Goal: Register for event/course

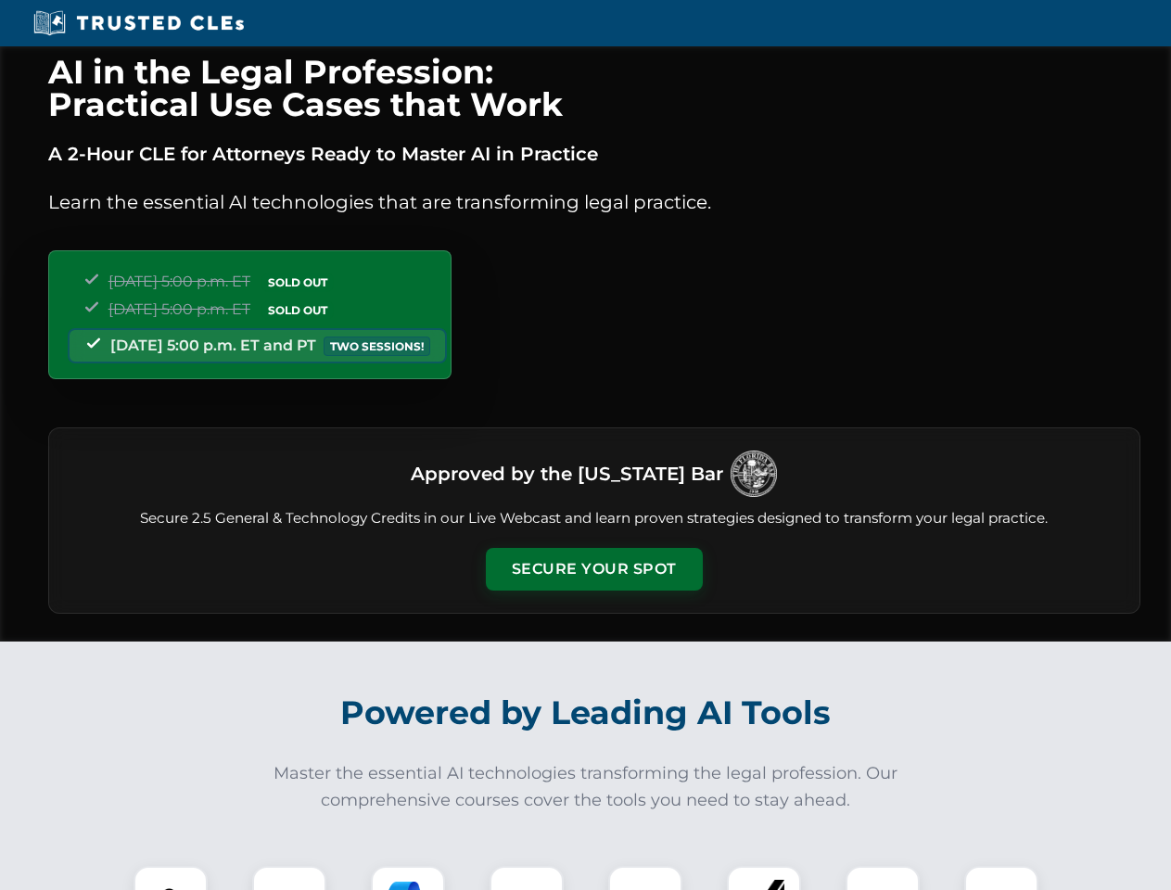
click at [594, 569] on button "Secure Your Spot" at bounding box center [594, 569] width 217 height 43
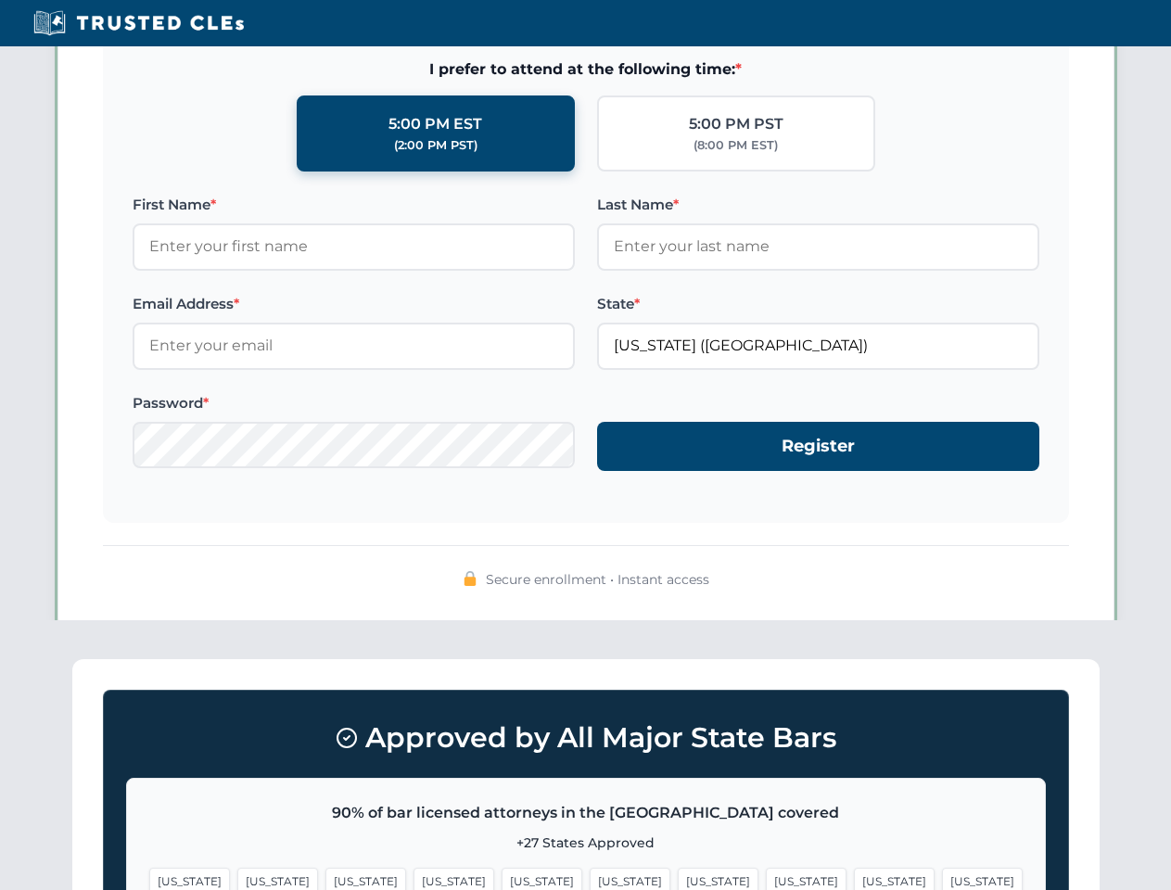
click at [678, 878] on span "[US_STATE]" at bounding box center [718, 881] width 81 height 27
click at [854, 878] on span "[US_STATE]" at bounding box center [894, 881] width 81 height 27
